Goal: Task Accomplishment & Management: Manage account settings

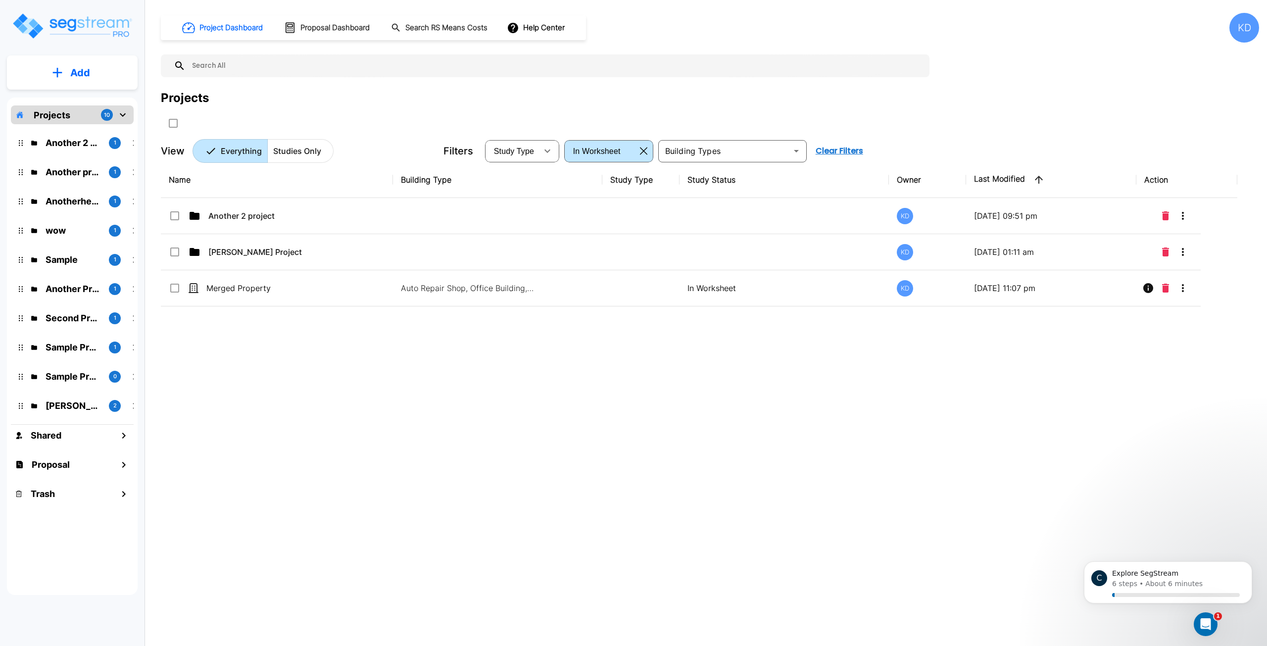
click at [106, 73] on button "Add" at bounding box center [72, 72] width 131 height 29
drag, startPoint x: 297, startPoint y: 381, endPoint x: 287, endPoint y: 377, distance: 11.1
click at [295, 382] on div "Name Building Type Study Type Study Status Owner Last Modified Action Another 2…" at bounding box center [699, 362] width 1076 height 400
click at [92, 72] on button "Add" at bounding box center [72, 72] width 131 height 29
click at [256, 394] on div "Name Building Type Study Type Study Status Owner Last Modified Action Another 2…" at bounding box center [699, 362] width 1076 height 400
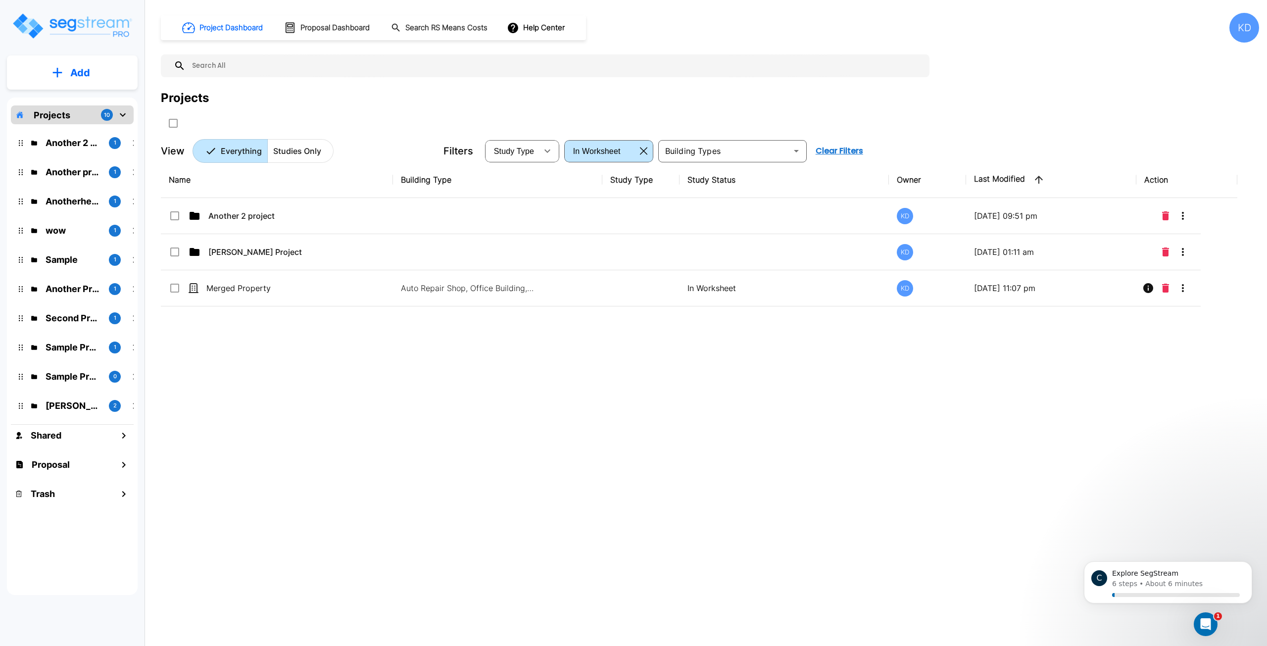
click at [69, 137] on p "Another 2 project" at bounding box center [73, 142] width 55 height 13
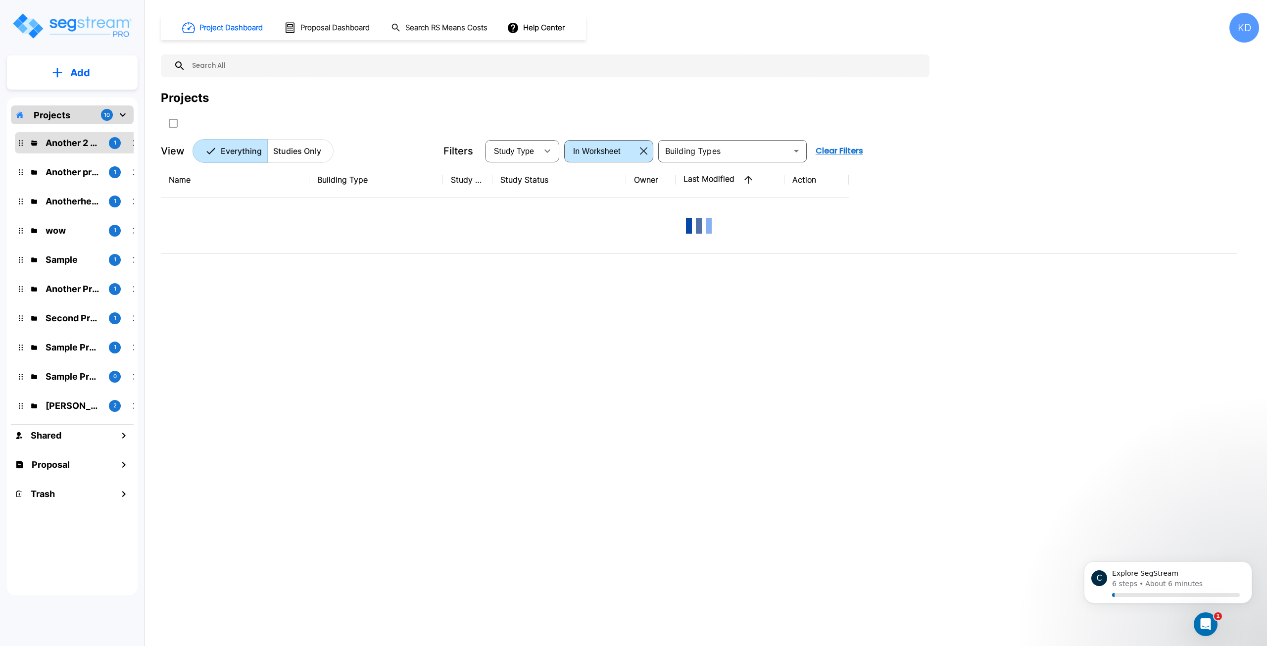
click at [69, 137] on p "Another 2 project" at bounding box center [73, 142] width 55 height 13
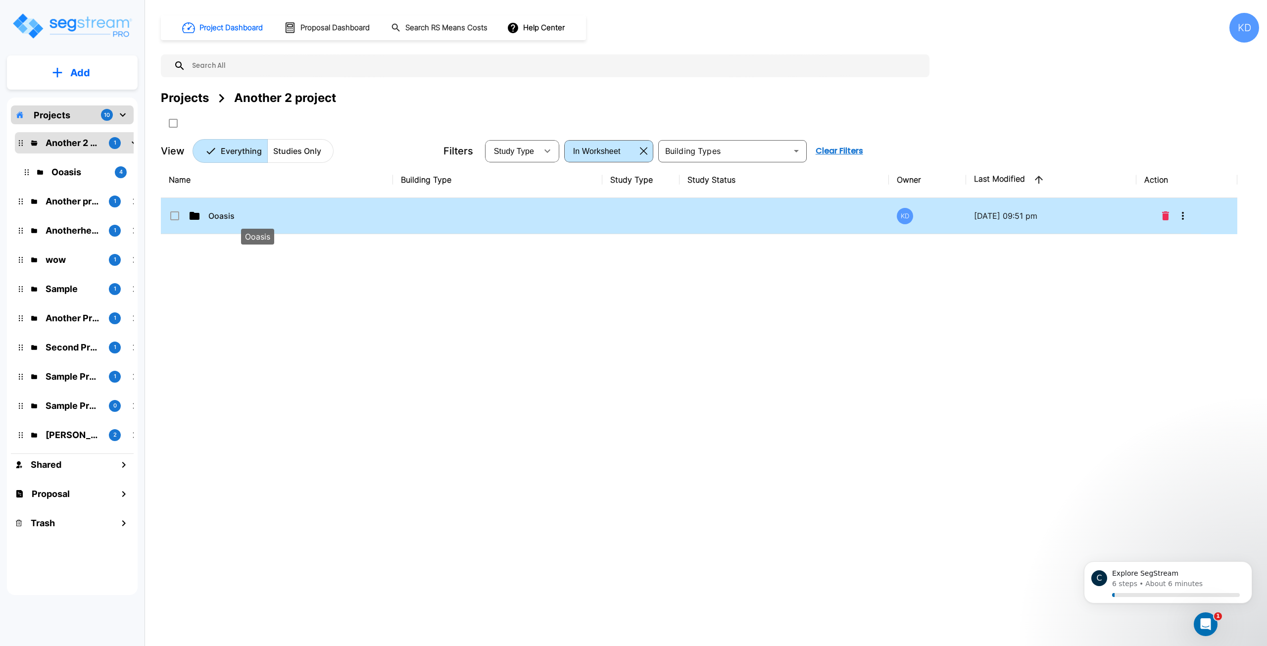
click at [222, 215] on p "Ooasis" at bounding box center [257, 216] width 99 height 12
checkbox input "true"
click at [222, 215] on p "Ooasis" at bounding box center [257, 216] width 99 height 12
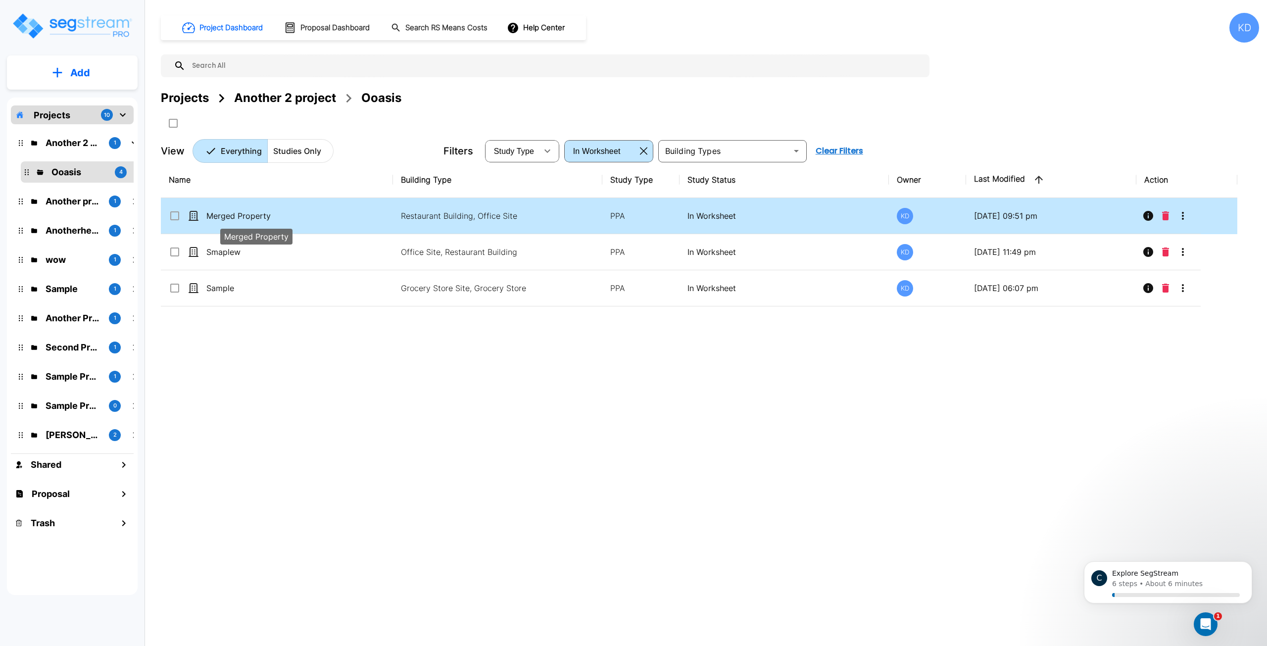
click at [222, 219] on p "Merged Property" at bounding box center [255, 216] width 99 height 12
checkbox input "true"
click at [222, 219] on p "Merged Property" at bounding box center [255, 216] width 99 height 12
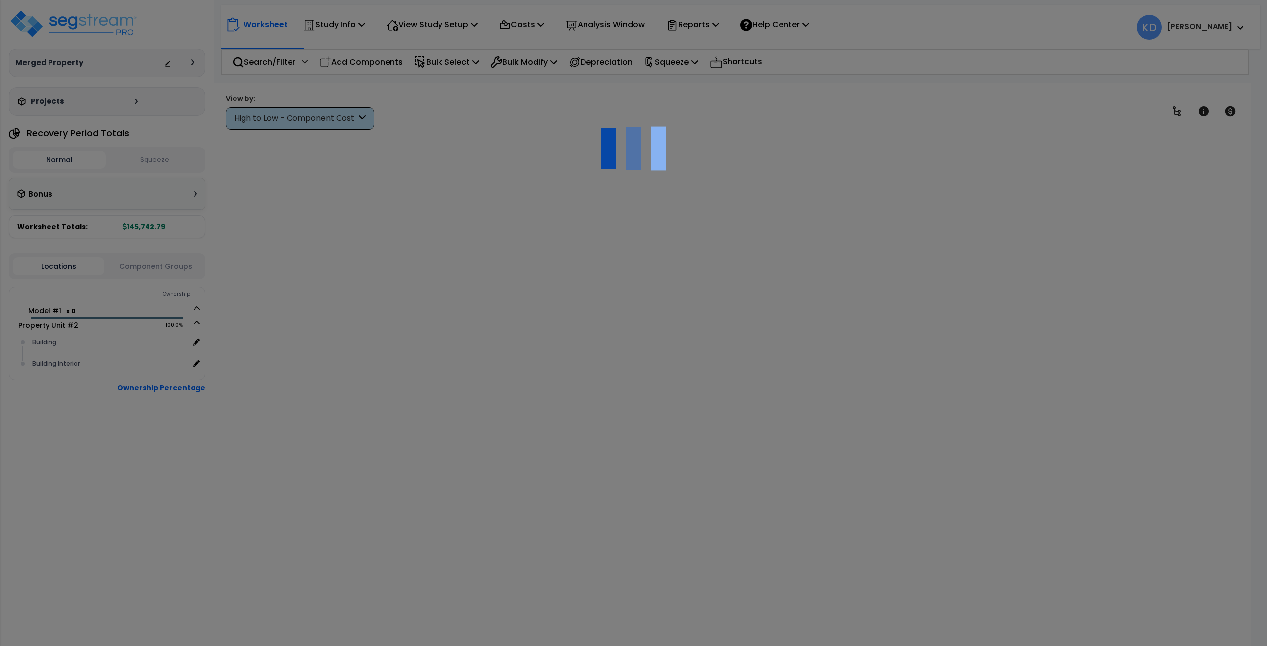
click at [810, 246] on div at bounding box center [633, 323] width 1267 height 646
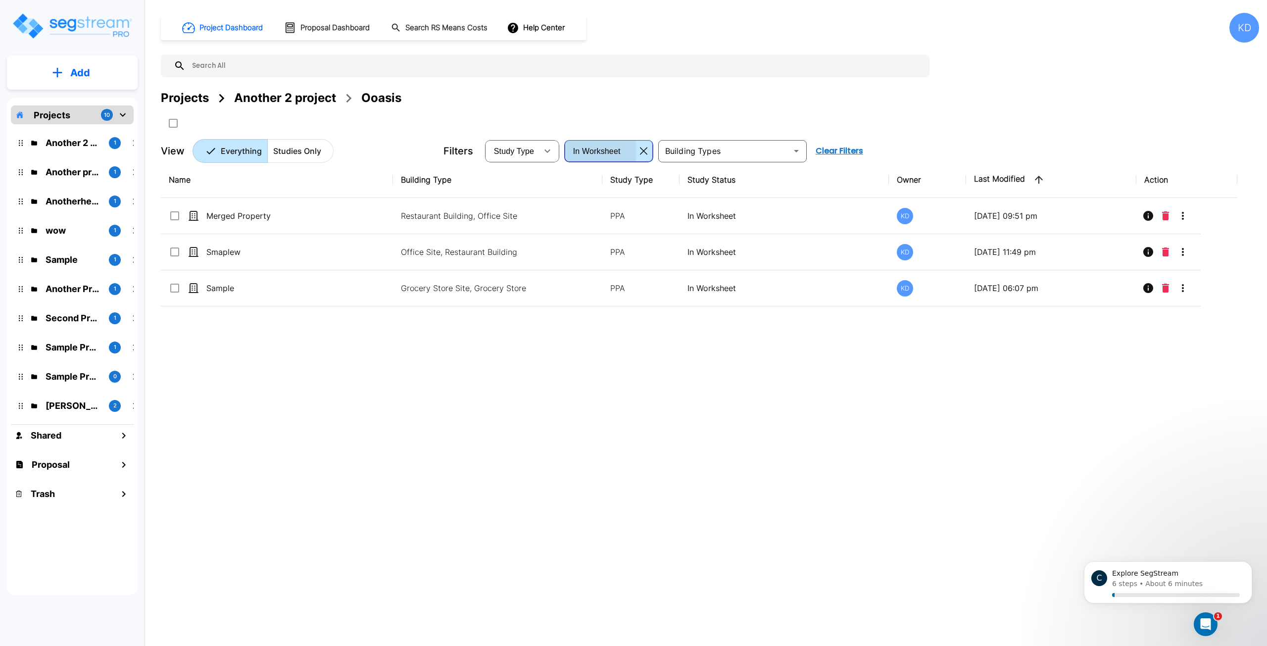
click at [630, 145] on div "In Worksheet" at bounding box center [601, 151] width 70 height 28
click at [620, 187] on li "In Setup" at bounding box center [599, 182] width 67 height 10
type input "in_setup"
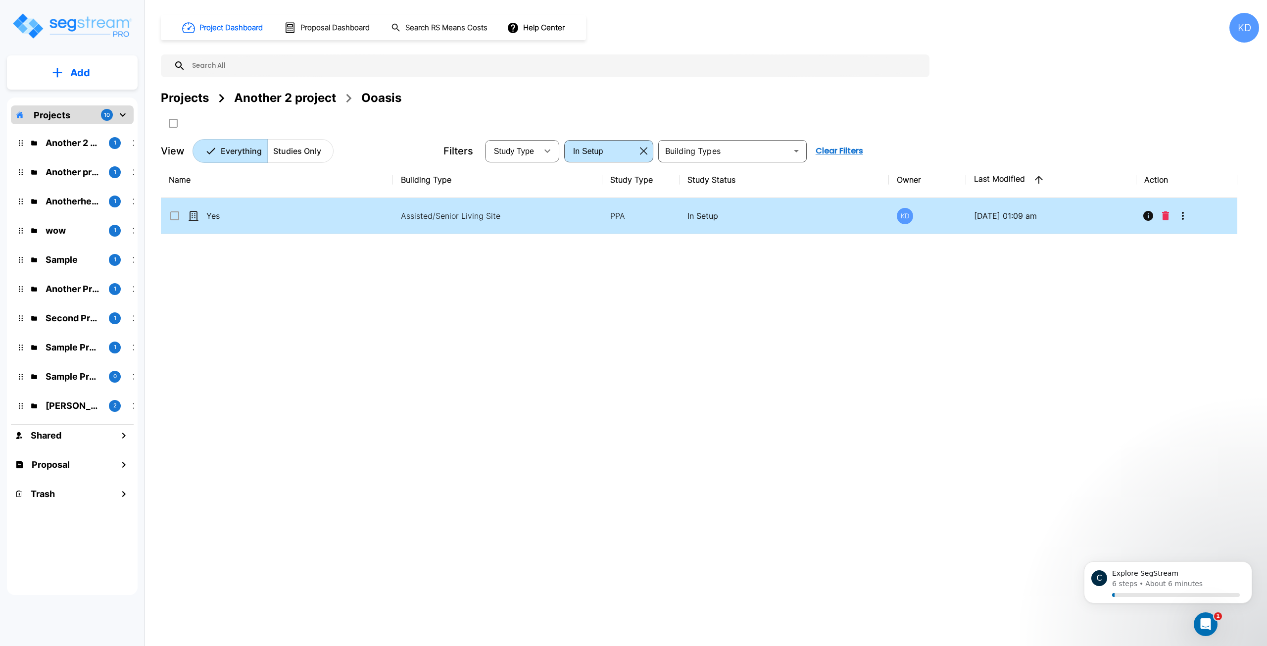
click at [549, 199] on td "Assisted/Senior Living Site" at bounding box center [497, 216] width 209 height 36
checkbox input "true"
click at [549, 199] on td "Assisted/Senior Living Site" at bounding box center [497, 216] width 209 height 36
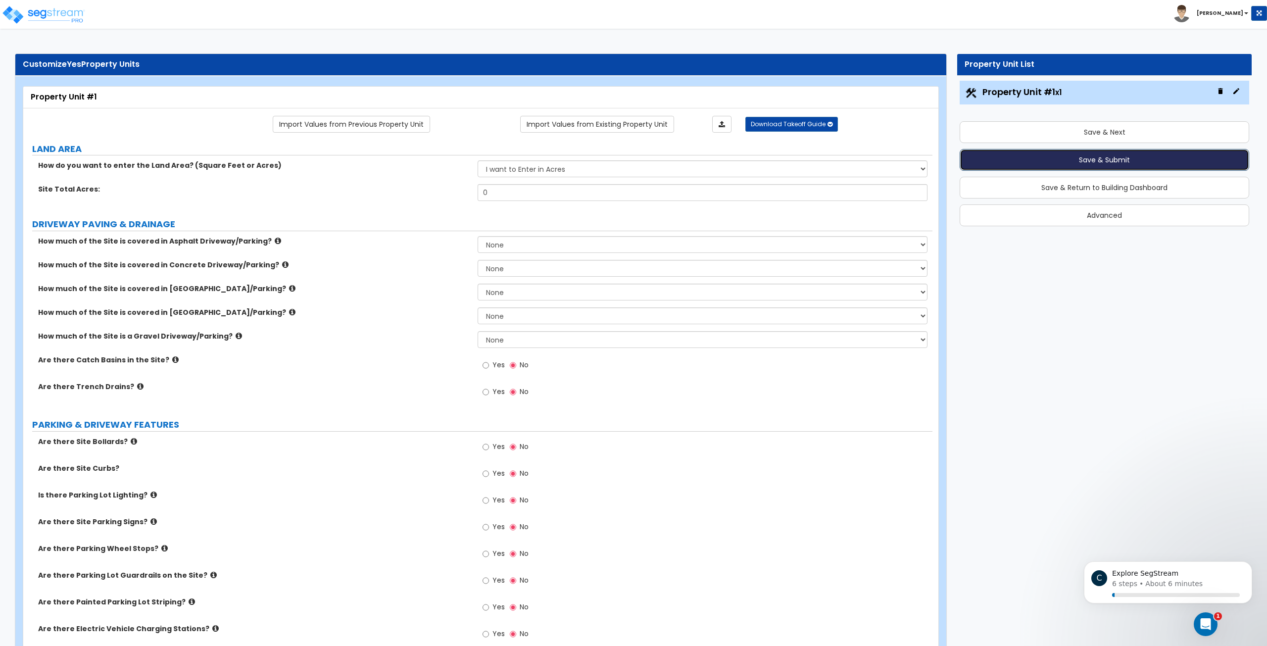
click at [1135, 158] on button "Save & Submit" at bounding box center [1103, 160] width 289 height 22
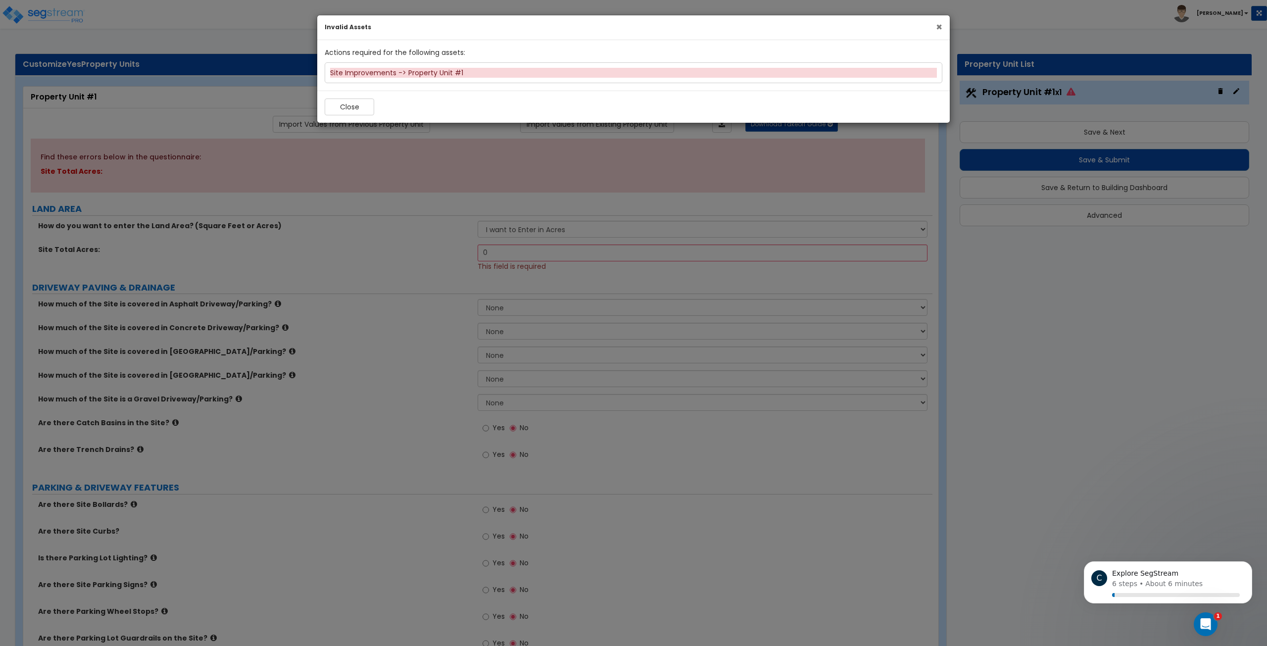
click at [938, 30] on span "×" at bounding box center [939, 27] width 6 height 14
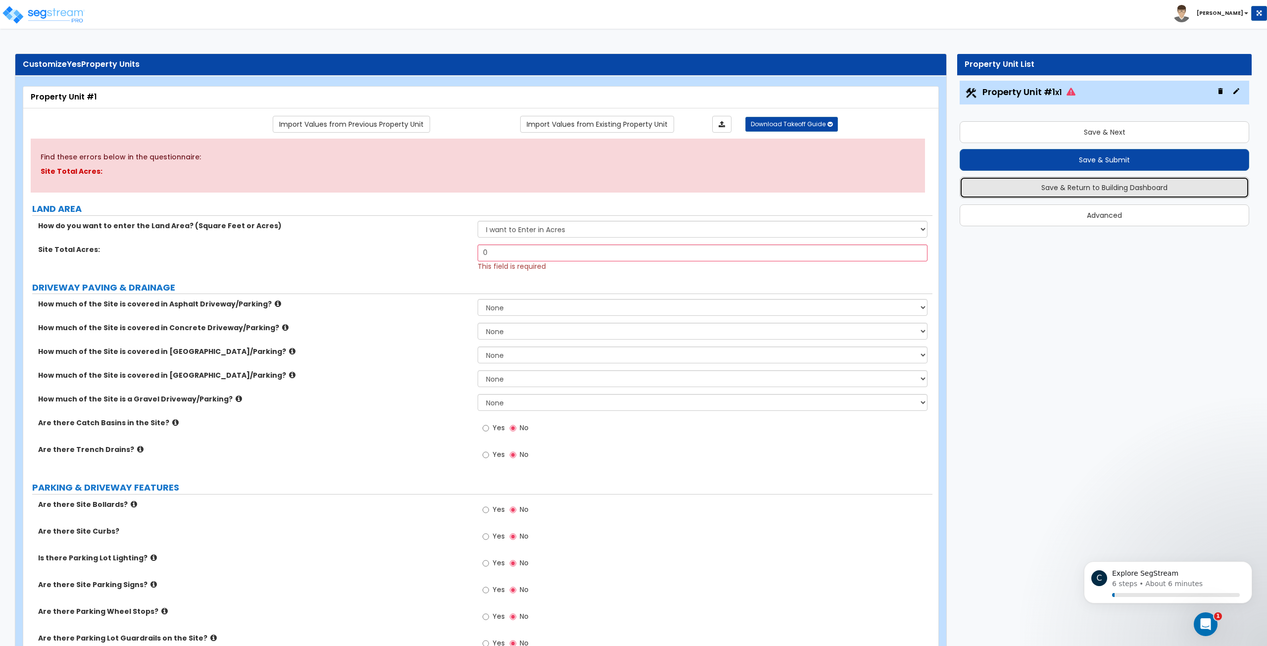
click at [1128, 187] on button "Save & Return to Building Dashboard" at bounding box center [1103, 188] width 289 height 22
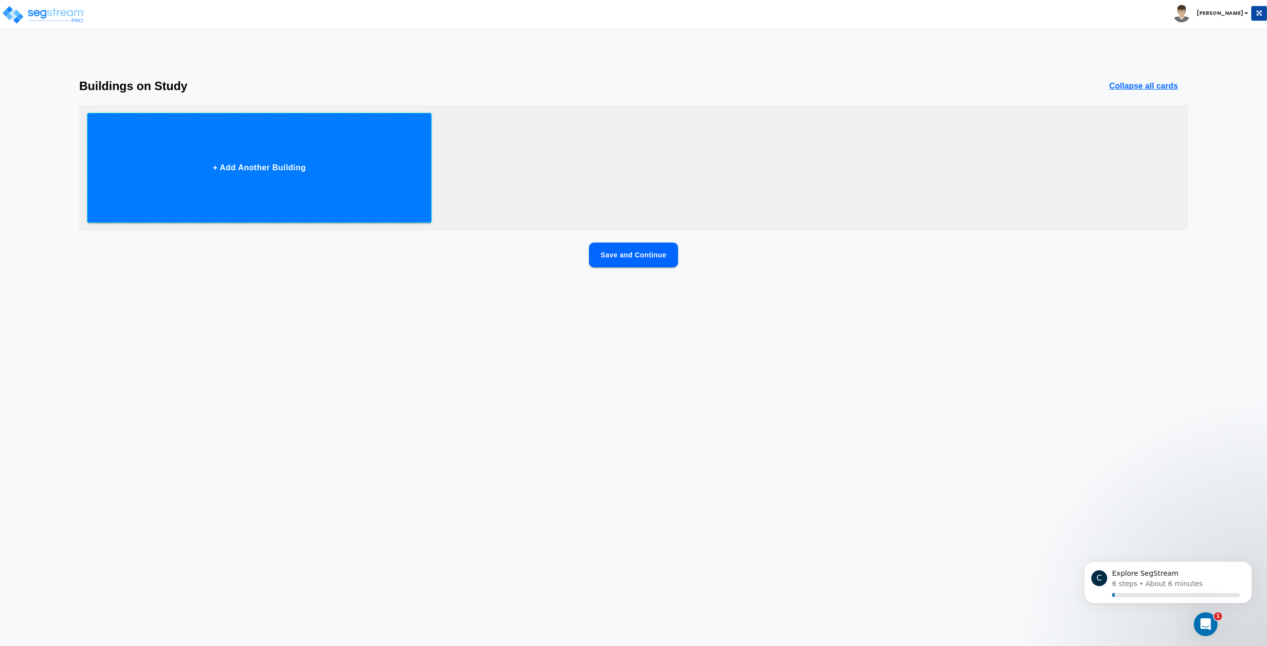
click at [355, 145] on button "+ Add Another Building" at bounding box center [259, 168] width 344 height 110
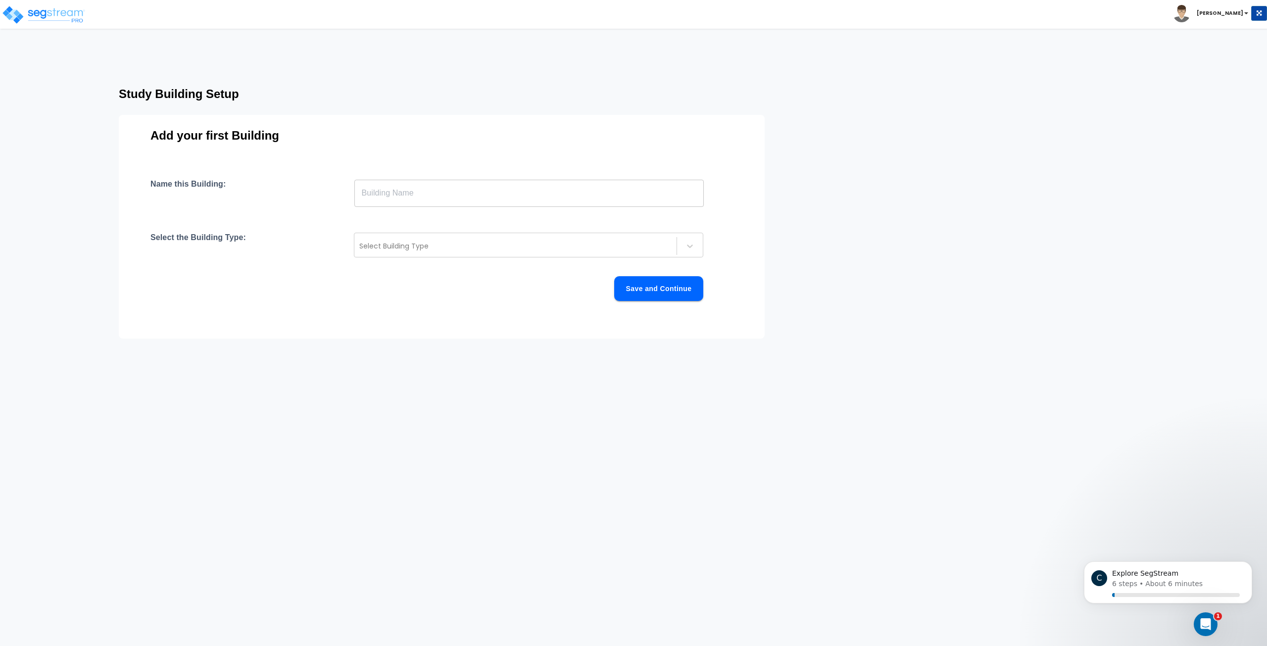
click at [617, 208] on div "Name this Building: ​ Select the Building Type: Select Building Type Save and C…" at bounding box center [441, 251] width 582 height 145
click at [618, 195] on input "text" at bounding box center [528, 193] width 349 height 28
type input "ASD"
click at [630, 248] on div at bounding box center [515, 246] width 312 height 12
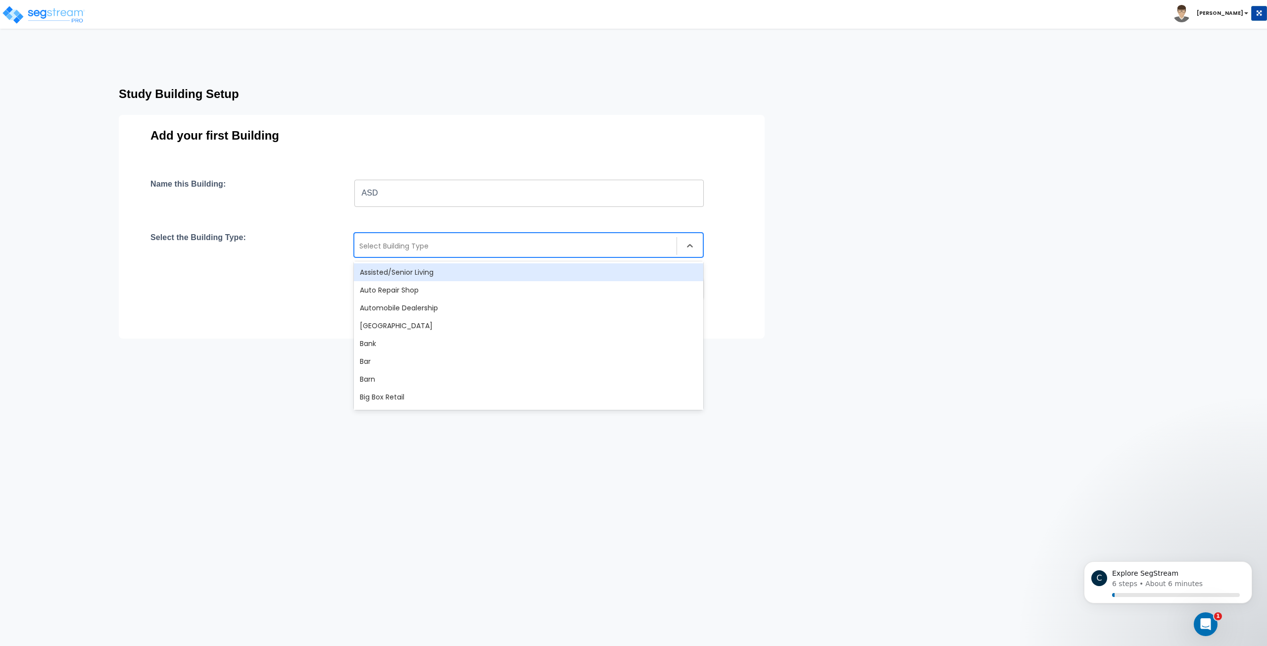
click at [618, 275] on div "Assisted/Senior Living" at bounding box center [528, 272] width 349 height 18
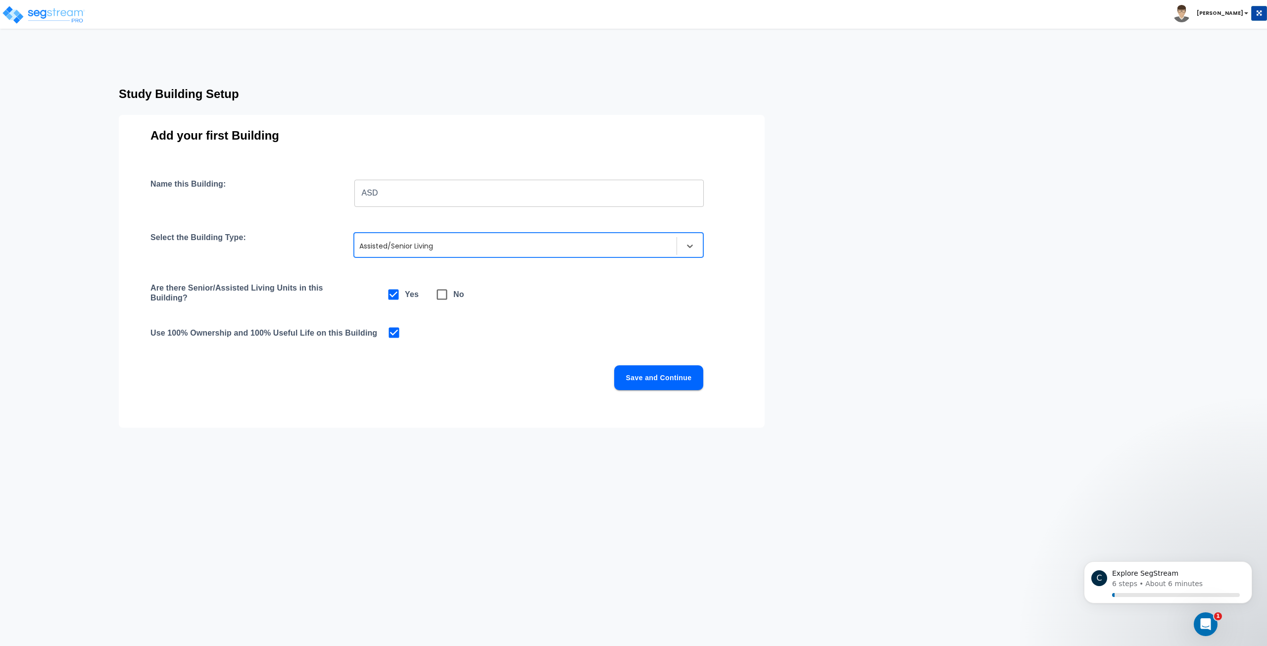
click at [645, 377] on button "Save and Continue" at bounding box center [658, 377] width 89 height 25
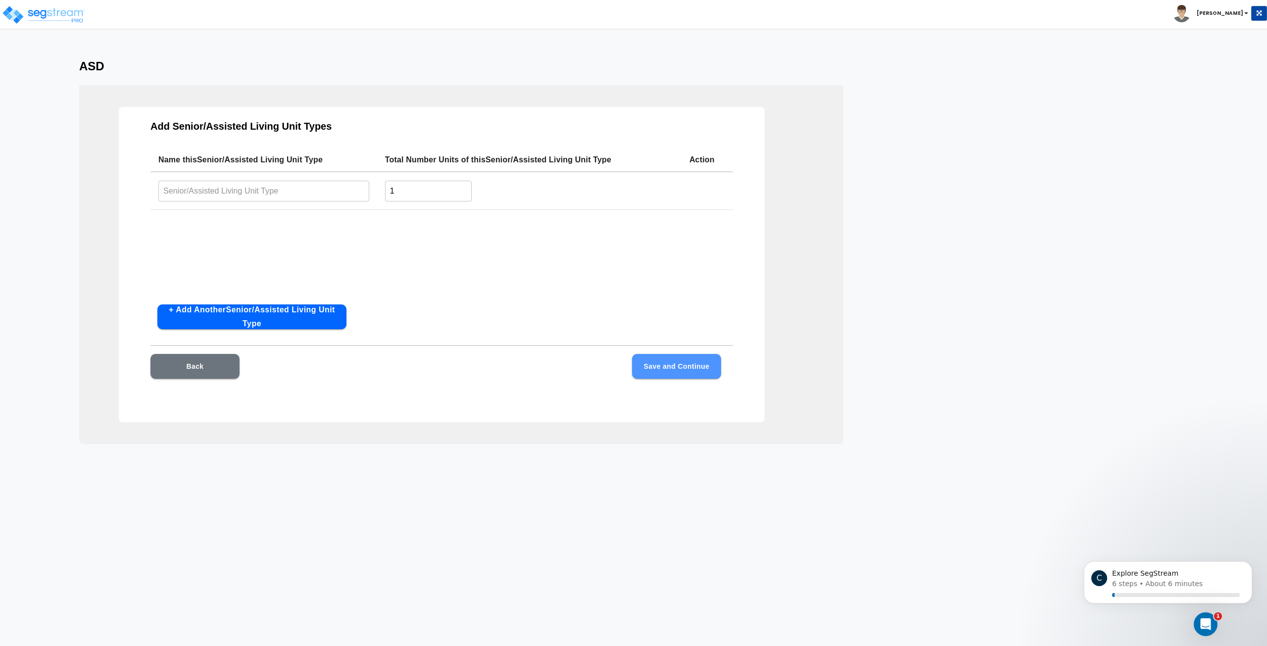
click at [684, 368] on button "Save and Continue" at bounding box center [676, 366] width 89 height 25
click at [284, 188] on input "text" at bounding box center [263, 190] width 211 height 21
type input "123"
click at [645, 376] on button "Save and Continue" at bounding box center [676, 366] width 89 height 25
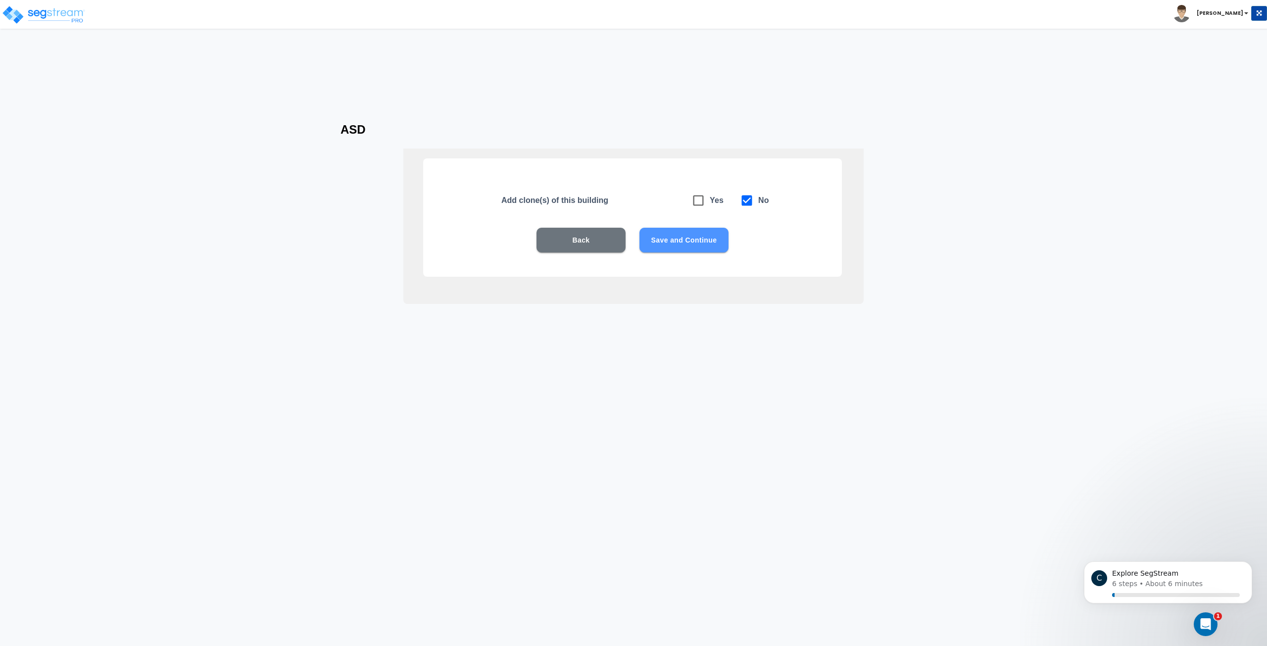
click at [649, 241] on button "Save and Continue" at bounding box center [683, 240] width 89 height 25
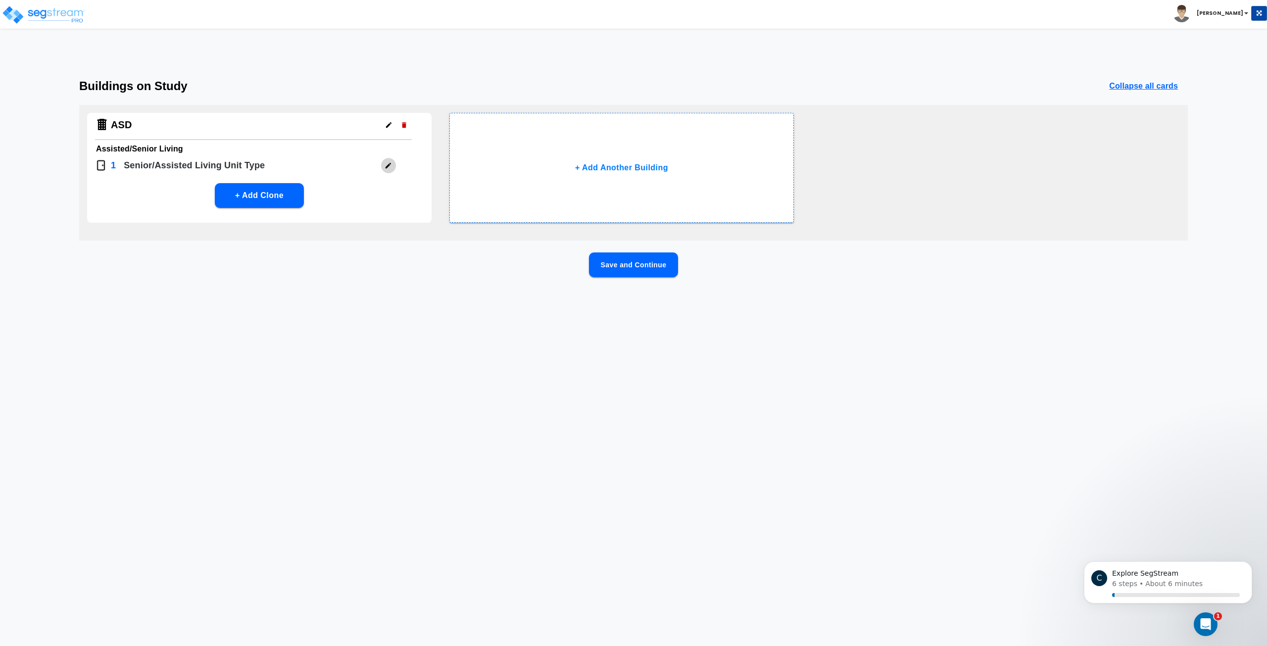
click at [392, 169] on button "button" at bounding box center [387, 165] width 15 height 15
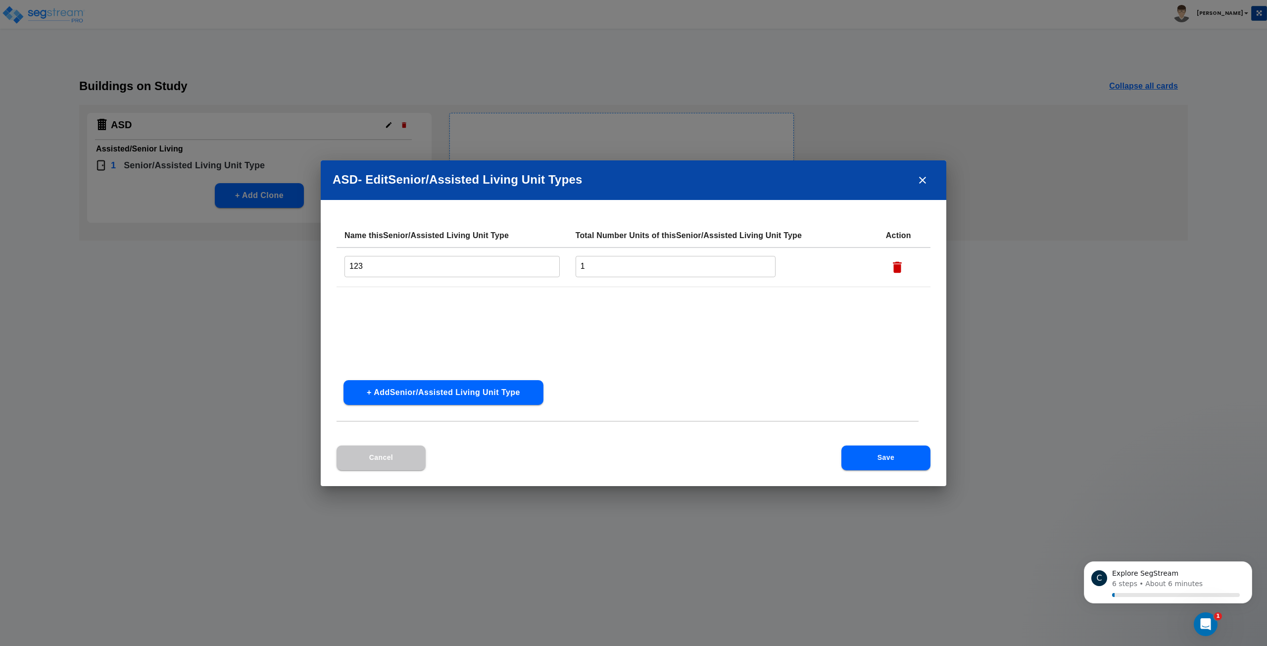
click at [903, 274] on icon "button" at bounding box center [897, 267] width 15 height 15
click at [918, 182] on icon "close" at bounding box center [922, 180] width 12 height 12
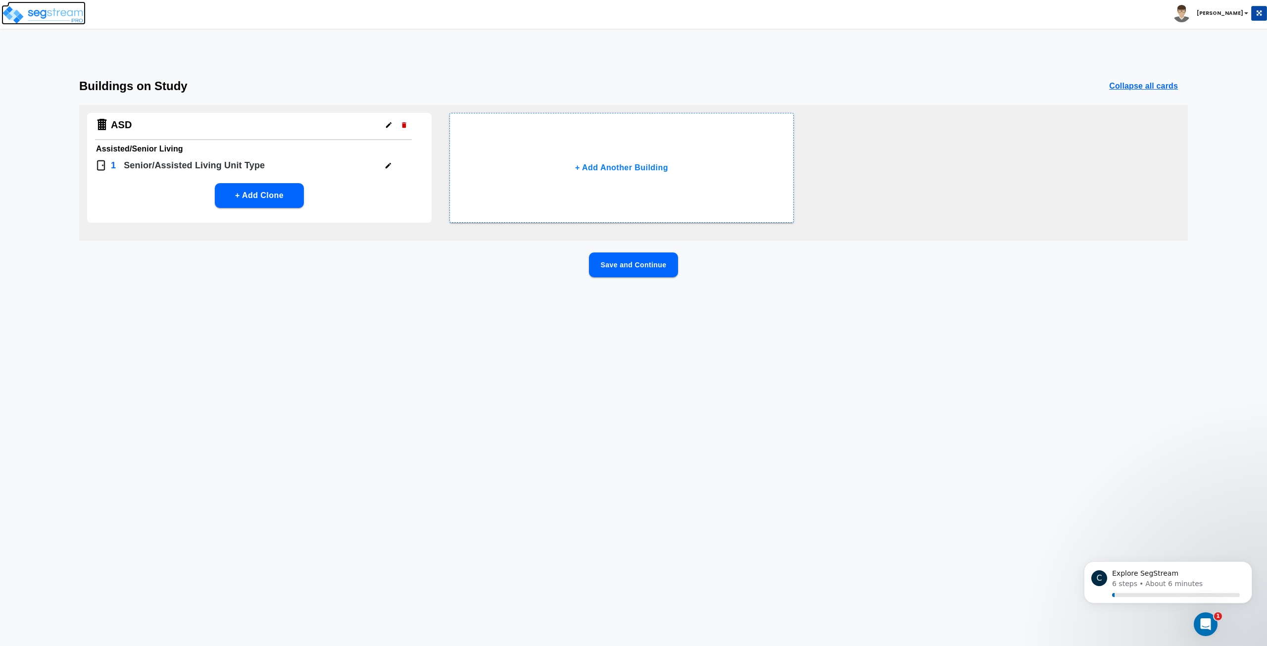
click at [39, 10] on img at bounding box center [43, 15] width 84 height 20
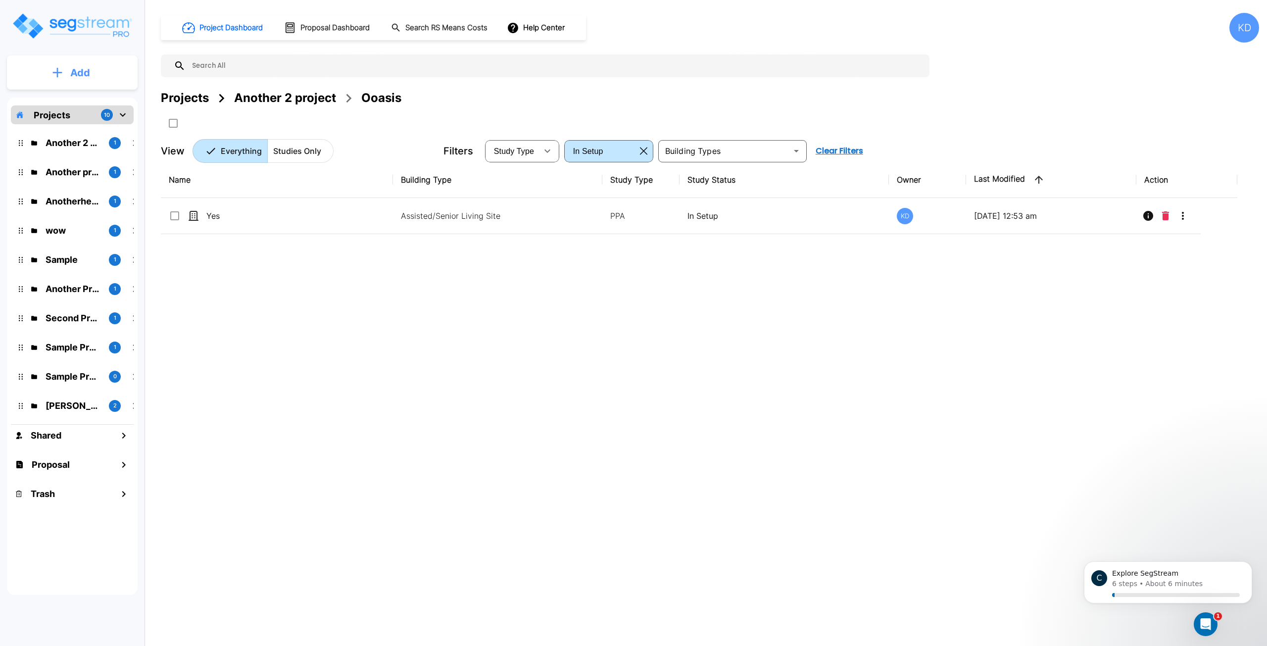
click at [89, 65] on p "Add" at bounding box center [80, 72] width 20 height 15
click at [474, 356] on div "Name Building Type Study Type Study Status Owner Last Modified Action Yes Assis…" at bounding box center [699, 362] width 1076 height 400
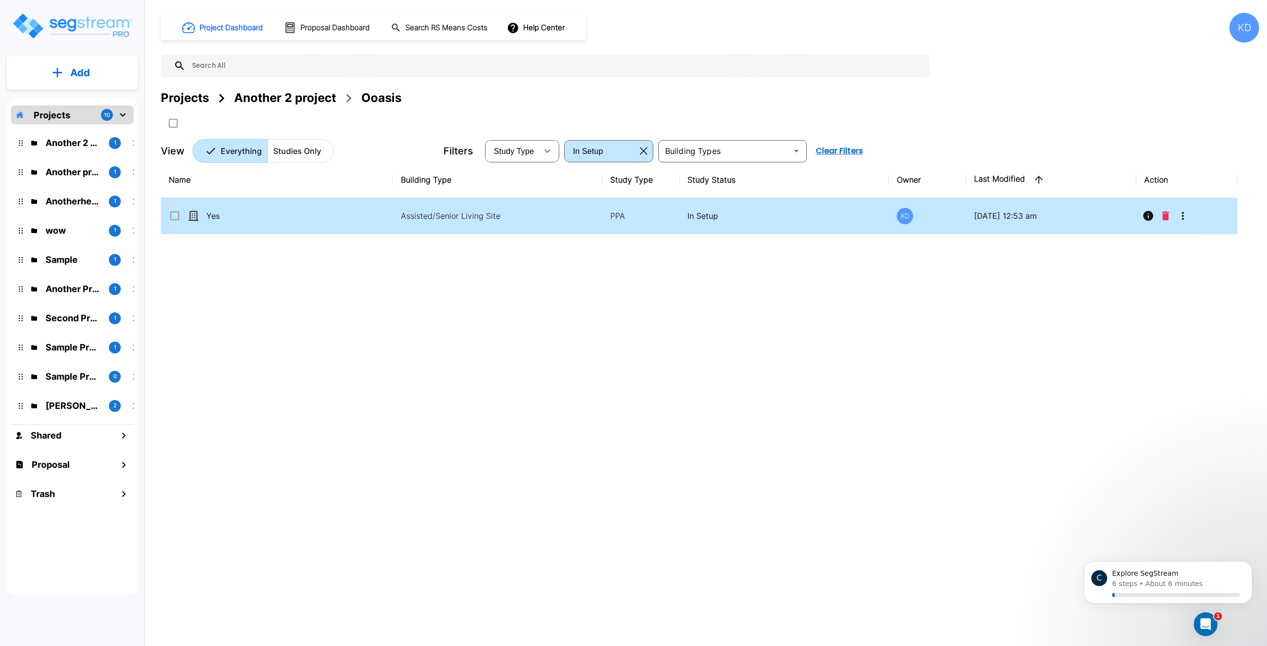
click at [568, 233] on td "Assisted/Senior Living Site" at bounding box center [497, 216] width 209 height 36
checkbox input "true"
click at [650, 148] on button "button" at bounding box center [643, 151] width 15 height 16
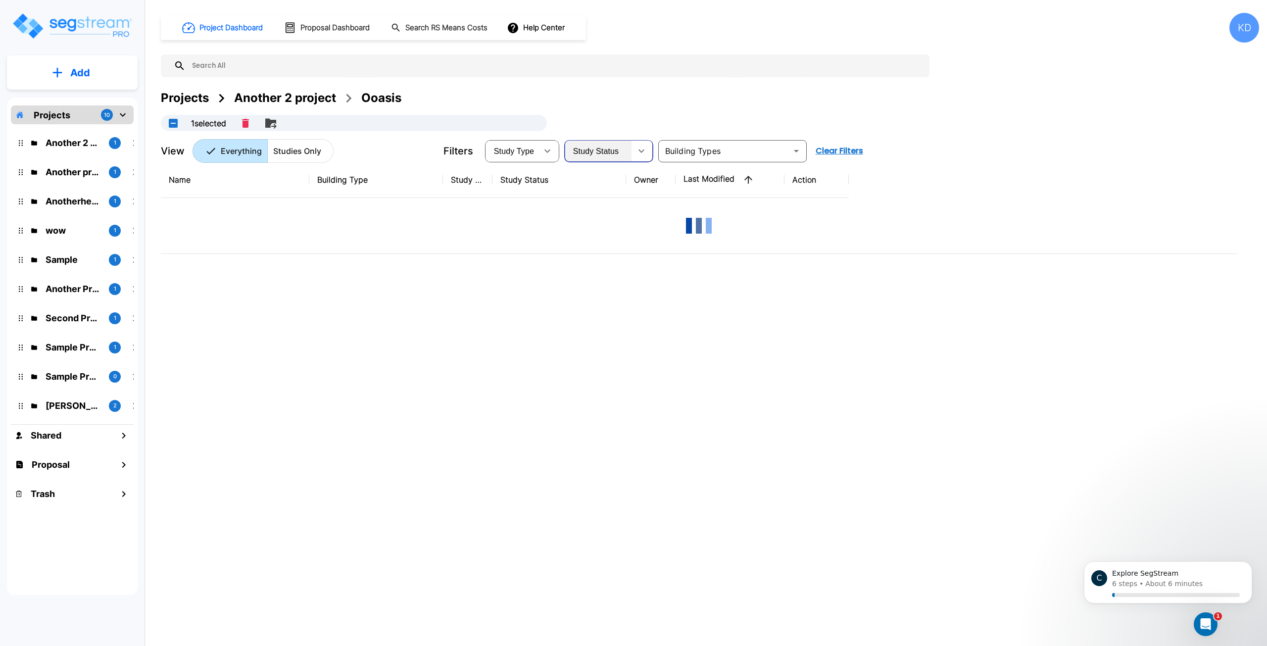
click at [626, 149] on div "Study Status" at bounding box center [598, 151] width 65 height 28
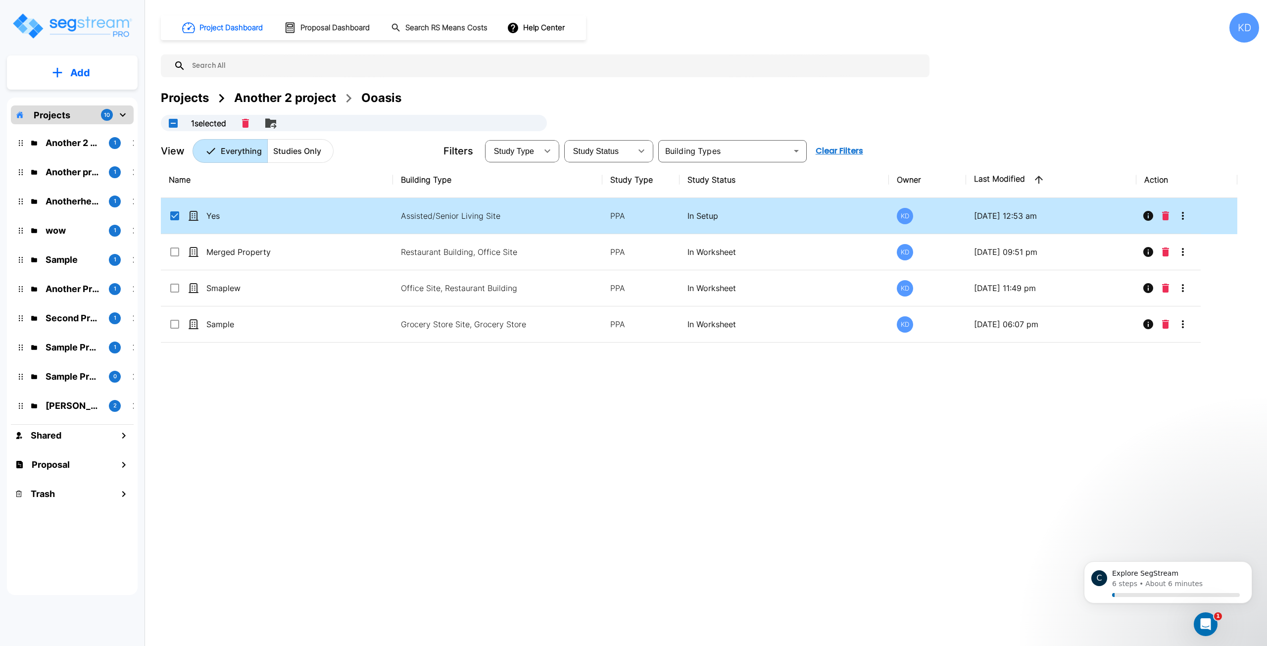
click at [629, 197] on li "In Worksheet" at bounding box center [599, 192] width 67 height 10
type input "in_worksheet"
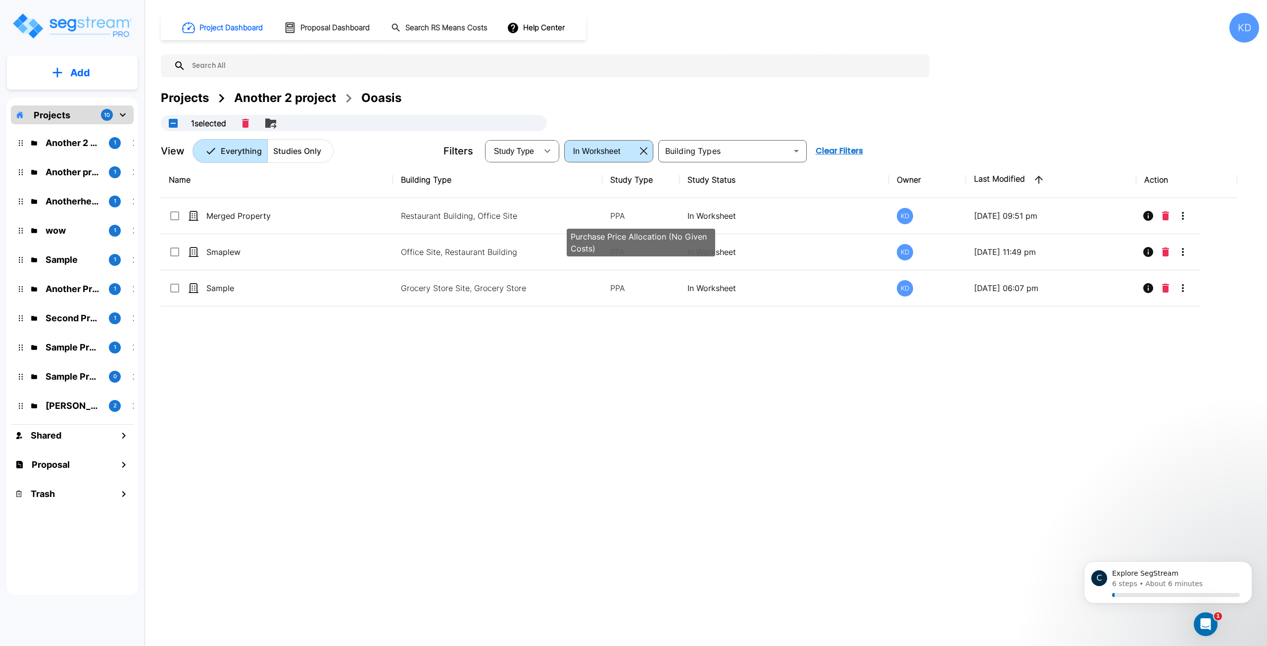
click at [629, 213] on p "PPA" at bounding box center [640, 216] width 61 height 12
checkbox input "true"
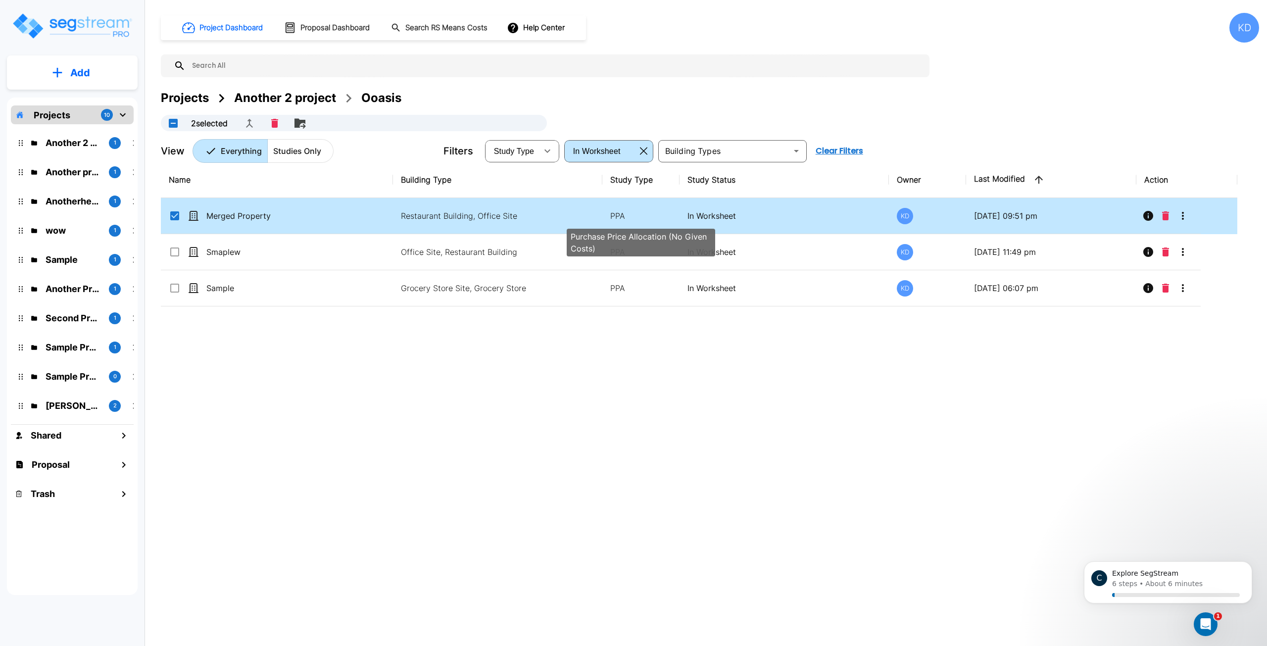
click at [629, 213] on p "PPA" at bounding box center [640, 216] width 61 height 12
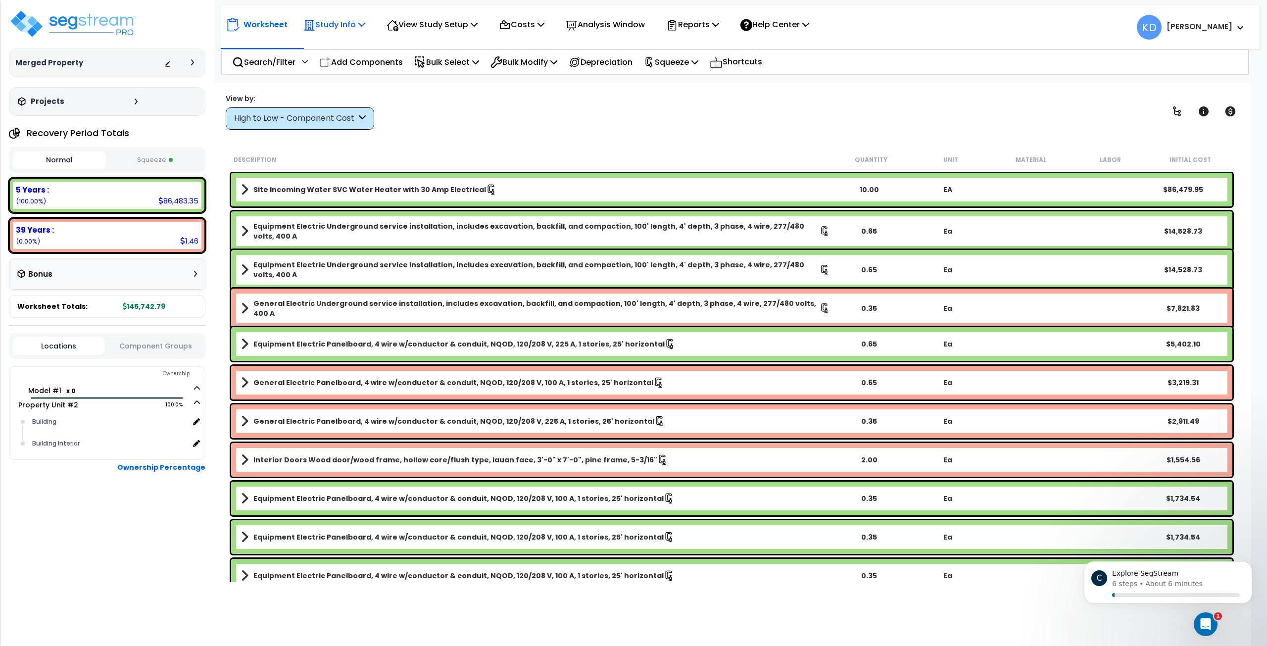
click at [355, 22] on p "Study Info" at bounding box center [334, 24] width 62 height 13
click at [420, 19] on p "View Study Setup" at bounding box center [431, 24] width 91 height 13
click at [502, 27] on div "Costs Indirect Costs Direct Costs" at bounding box center [521, 24] width 56 height 23
click at [625, 24] on p "Analysis Window" at bounding box center [605, 24] width 79 height 13
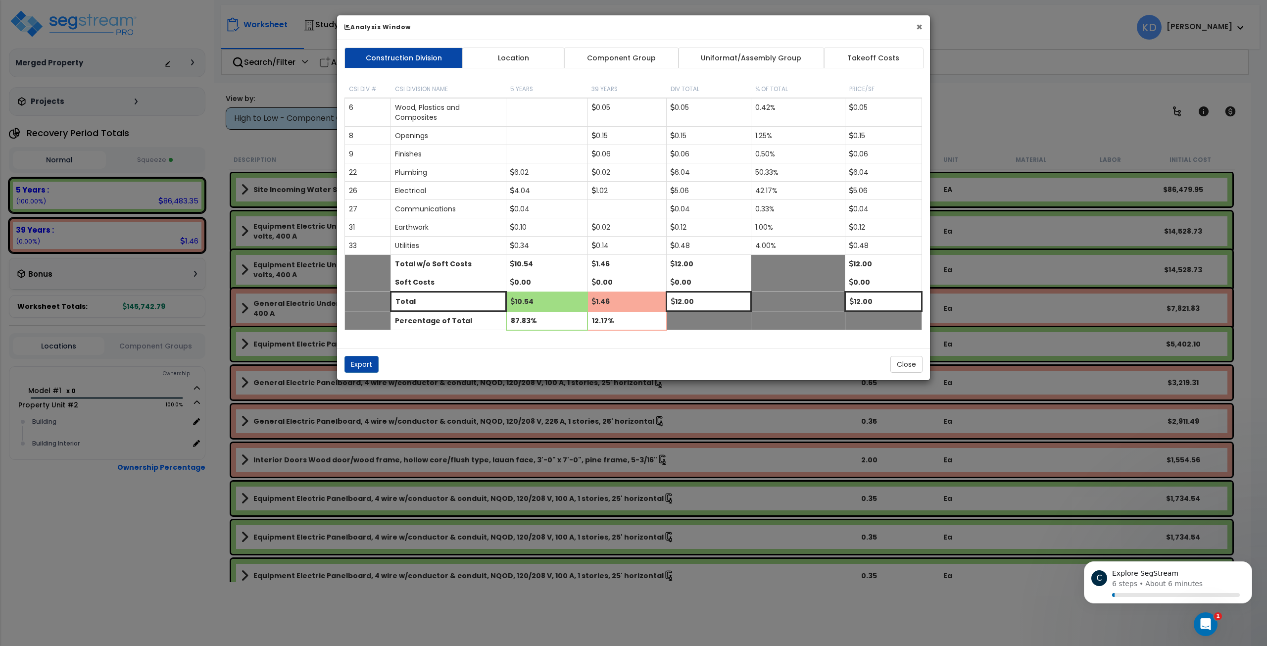
click at [917, 27] on button "×" at bounding box center [919, 27] width 6 height 10
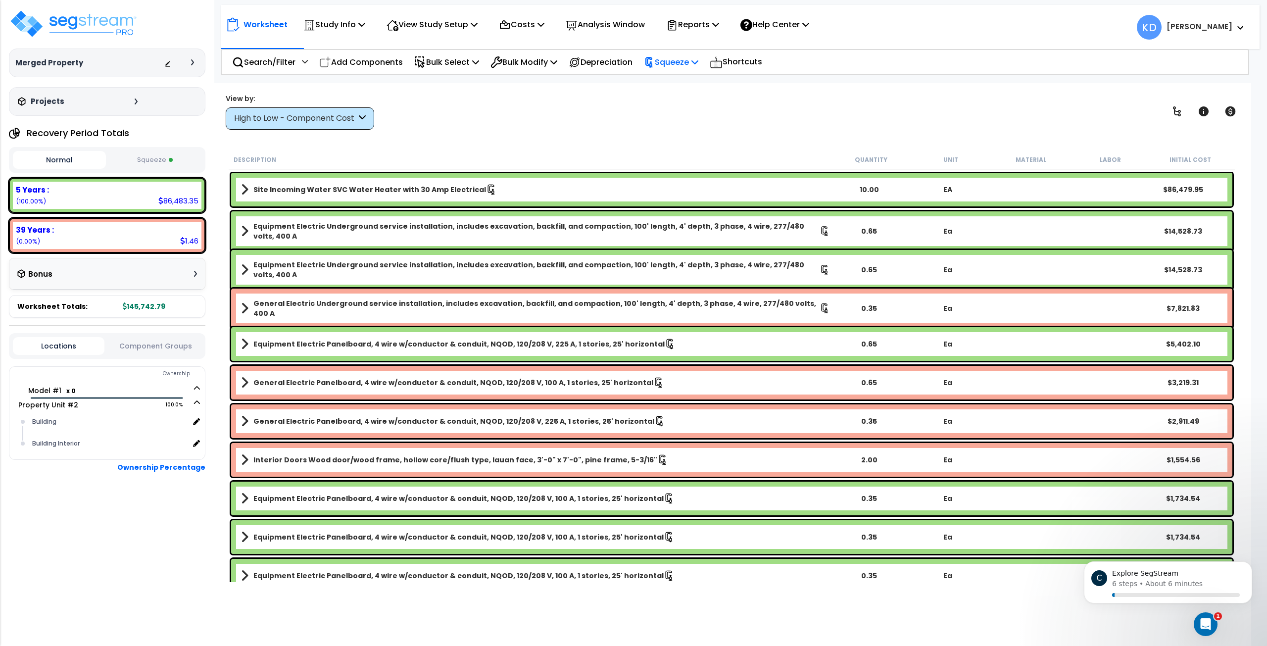
click at [698, 61] on p "Squeeze" at bounding box center [671, 61] width 54 height 13
drag, startPoint x: 530, startPoint y: 113, endPoint x: 571, endPoint y: 94, distance: 45.6
click at [530, 113] on div "View by: High to Low - Component Cost High to Low - Component Cost" at bounding box center [731, 111] width 1019 height 37
click at [718, 27] on p "Reports" at bounding box center [692, 24] width 53 height 13
click at [564, 109] on div "View by: High to Low - Component Cost High to Low - Component Cost" at bounding box center [731, 111] width 1019 height 37
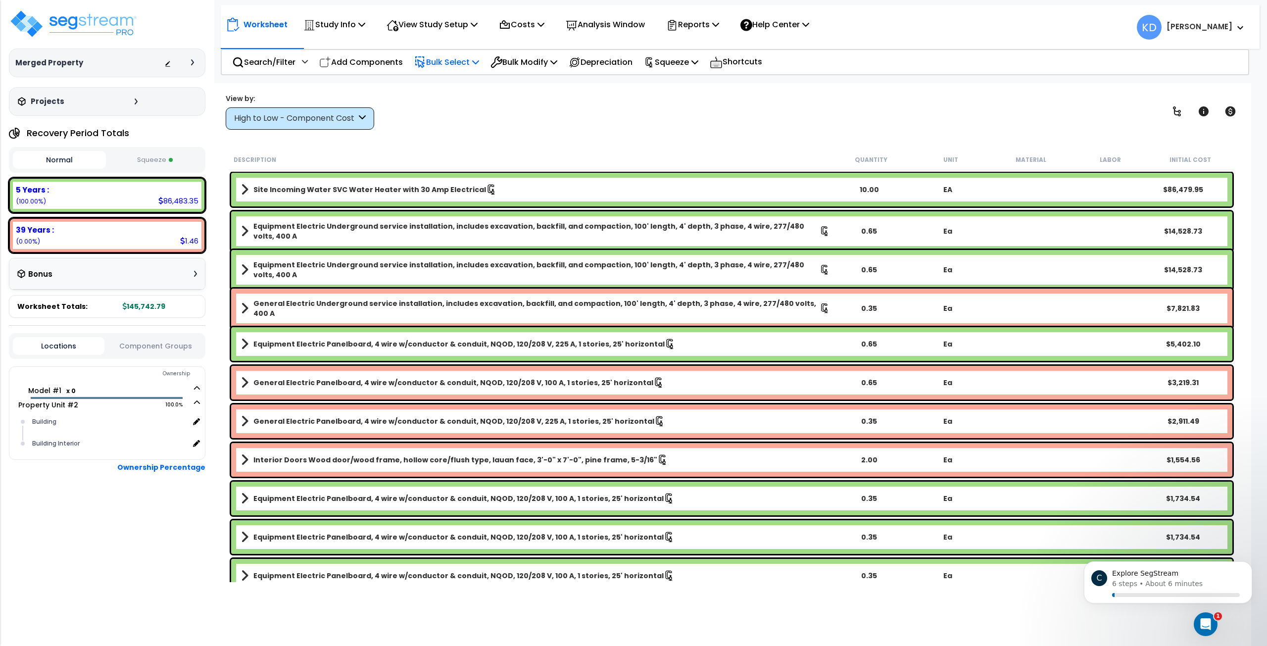
click at [452, 65] on p "Bulk Select" at bounding box center [446, 61] width 65 height 13
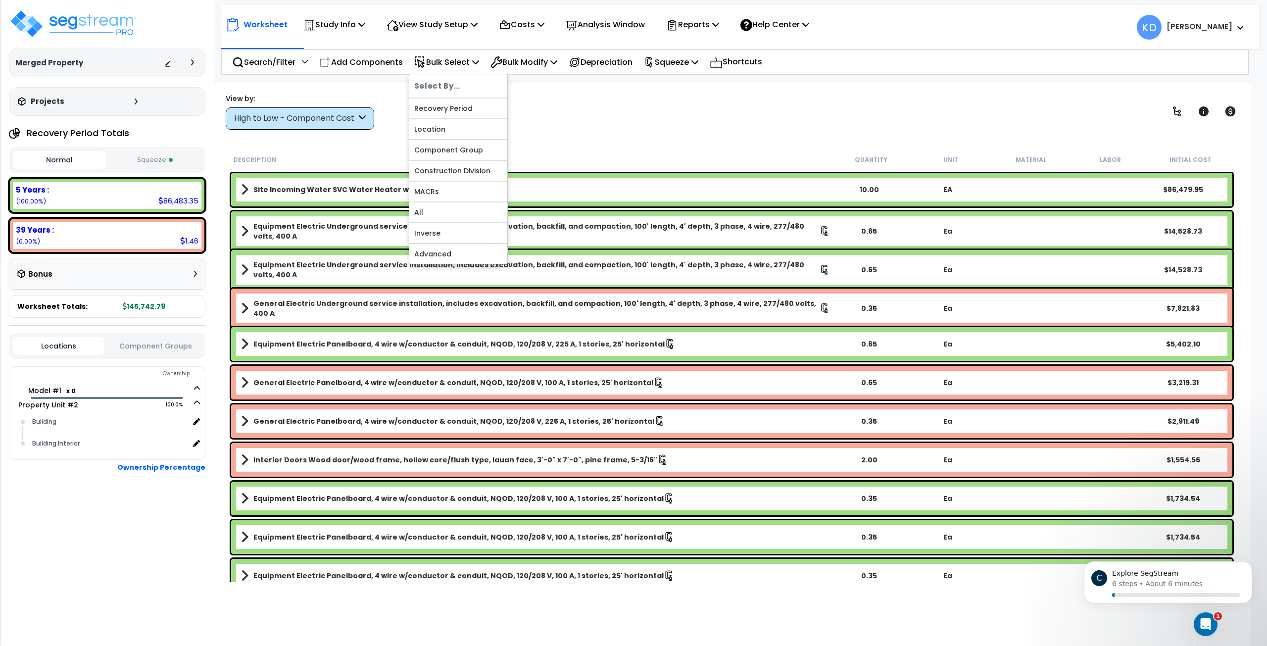
click at [358, 94] on div "View by:" at bounding box center [300, 99] width 148 height 10
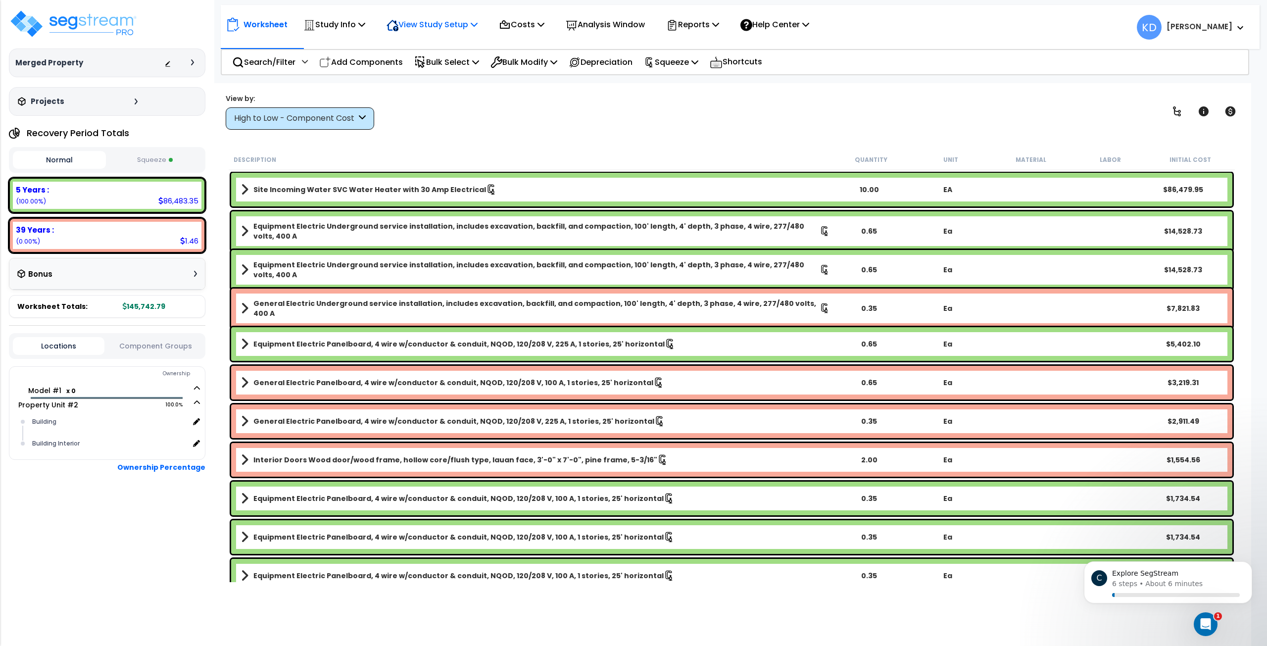
click at [456, 23] on p "View Study Setup" at bounding box center [431, 24] width 91 height 13
click at [473, 94] on div "View by: High to Low - Component Cost High to Low - Component Cost" at bounding box center [731, 111] width 1019 height 37
click at [528, 29] on p "Costs" at bounding box center [522, 24] width 46 height 13
click at [464, 101] on div "View by: High to Low - Component Cost High to Low - Component Cost" at bounding box center [731, 111] width 1019 height 37
click at [364, 18] on p "Study Info" at bounding box center [334, 24] width 62 height 13
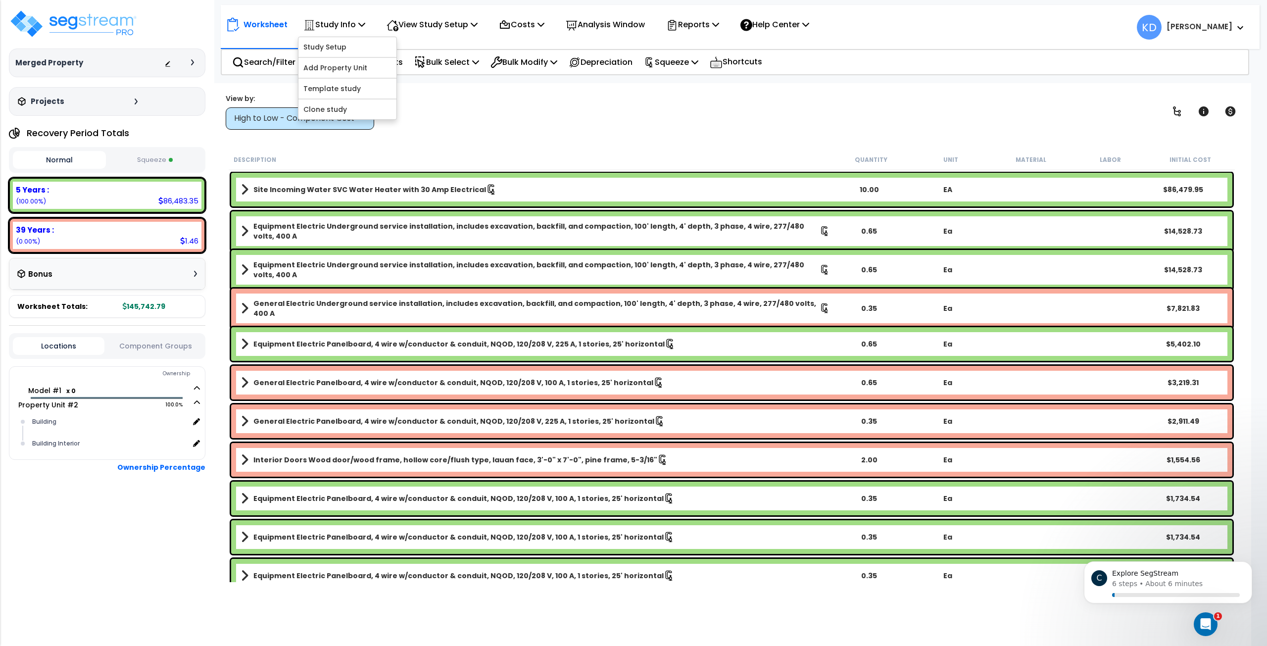
click at [425, 92] on div "Worksheet Study Info Study Setup Add Property Unit Template study Clone study KD" at bounding box center [731, 406] width 1038 height 646
